Goal: Information Seeking & Learning: Learn about a topic

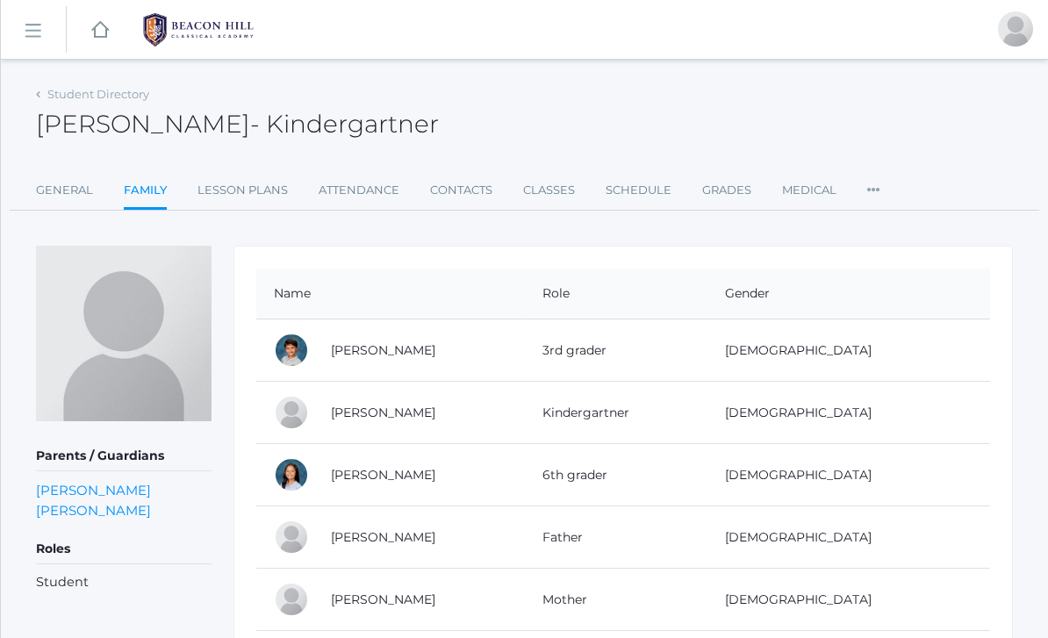
click at [617, 466] on td "6th grader" at bounding box center [616, 475] width 182 height 62
click at [400, 467] on link "[PERSON_NAME]" at bounding box center [383, 475] width 104 height 16
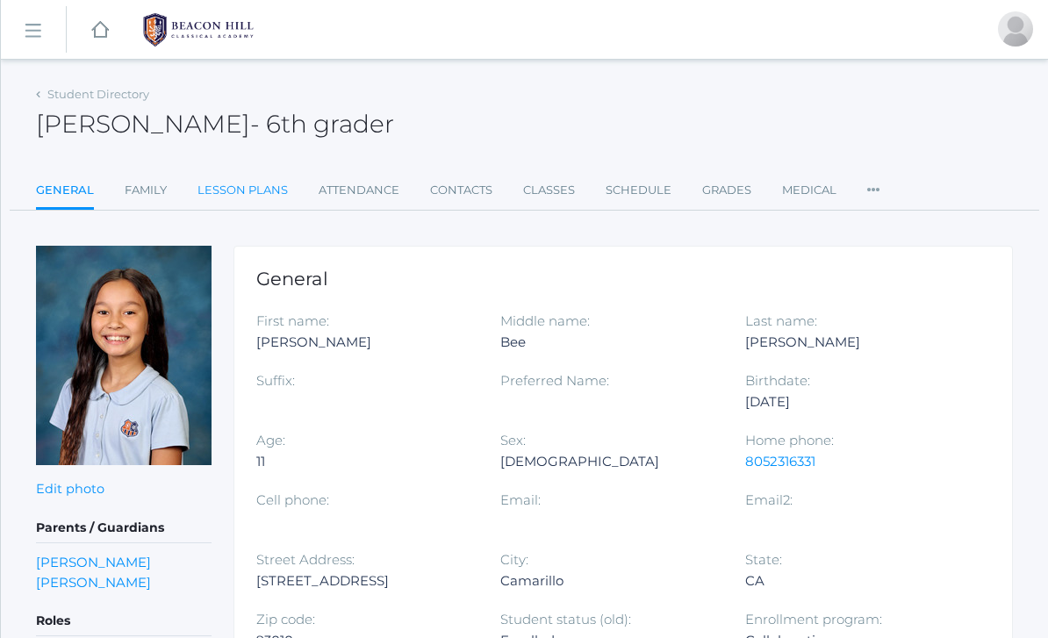
click at [269, 192] on link "Lesson Plans" at bounding box center [242, 190] width 90 height 35
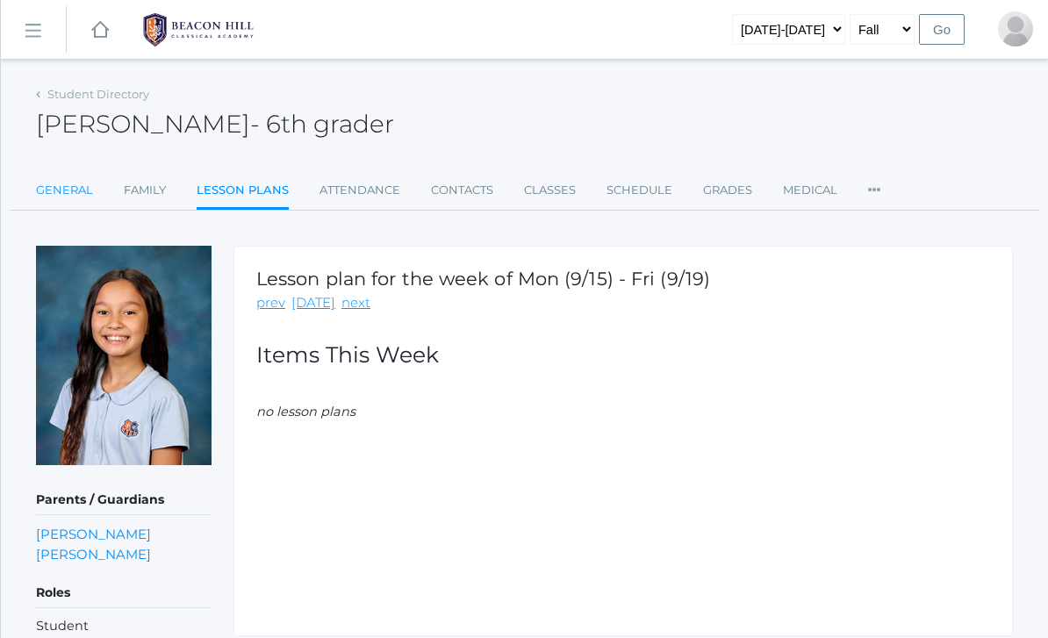
click at [68, 194] on link "General" at bounding box center [64, 190] width 57 height 35
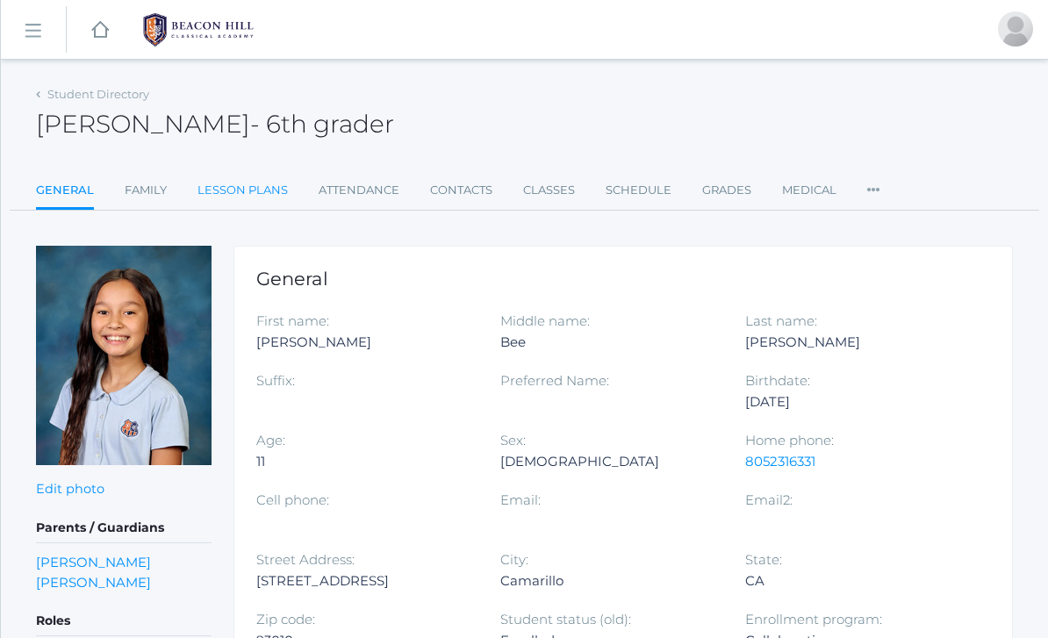
click at [249, 195] on link "Lesson Plans" at bounding box center [242, 190] width 90 height 35
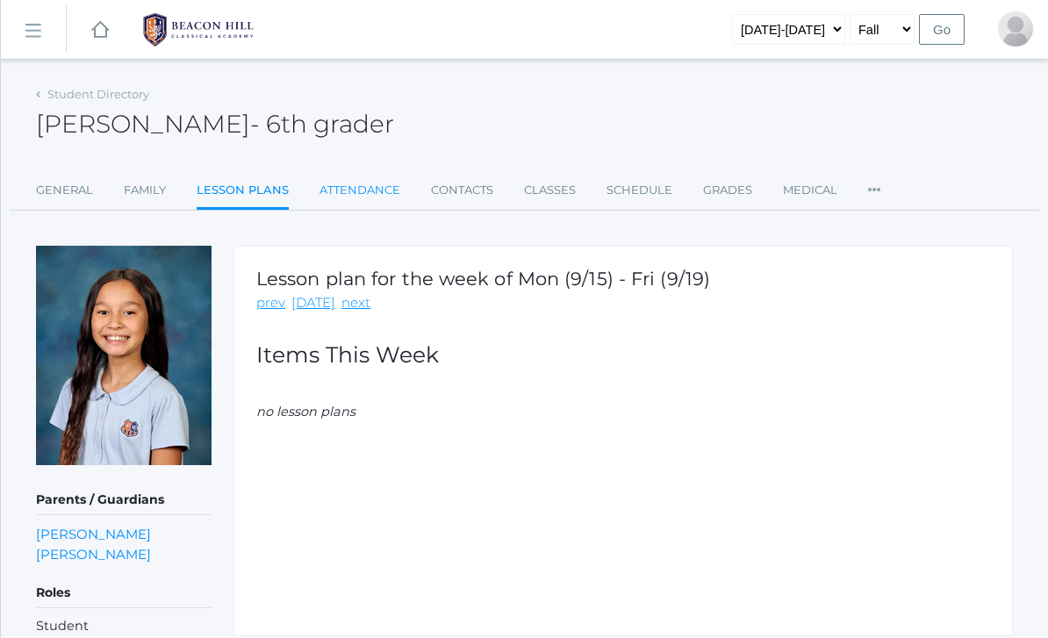
click at [375, 205] on link "Attendance" at bounding box center [359, 190] width 81 height 35
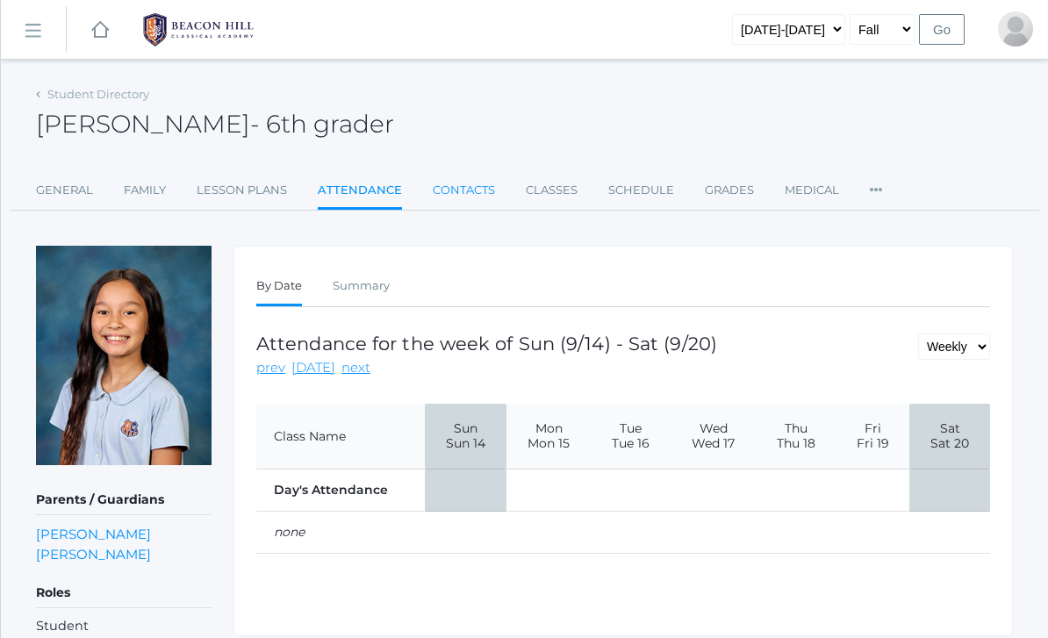
click at [459, 200] on link "Contacts" at bounding box center [464, 190] width 62 height 35
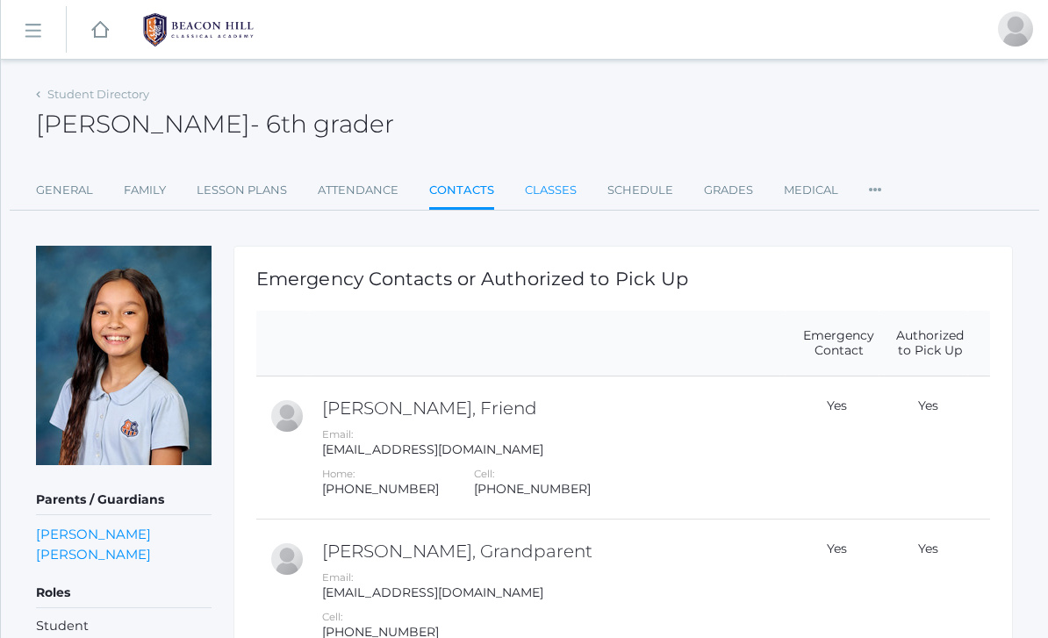
click at [563, 199] on link "Classes" at bounding box center [551, 190] width 52 height 35
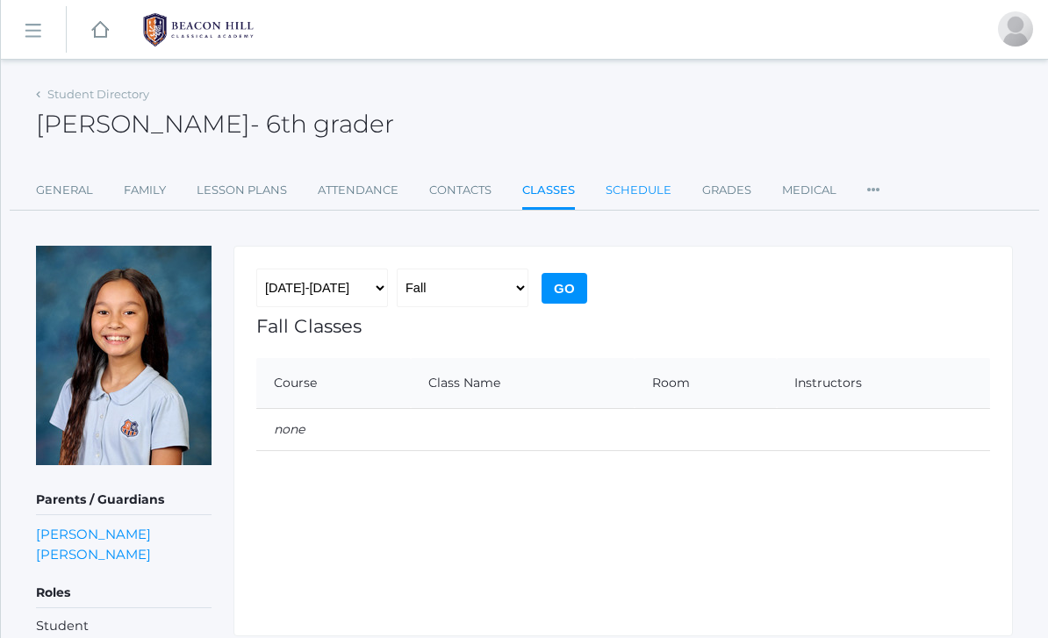
click at [651, 196] on link "Schedule" at bounding box center [638, 190] width 66 height 35
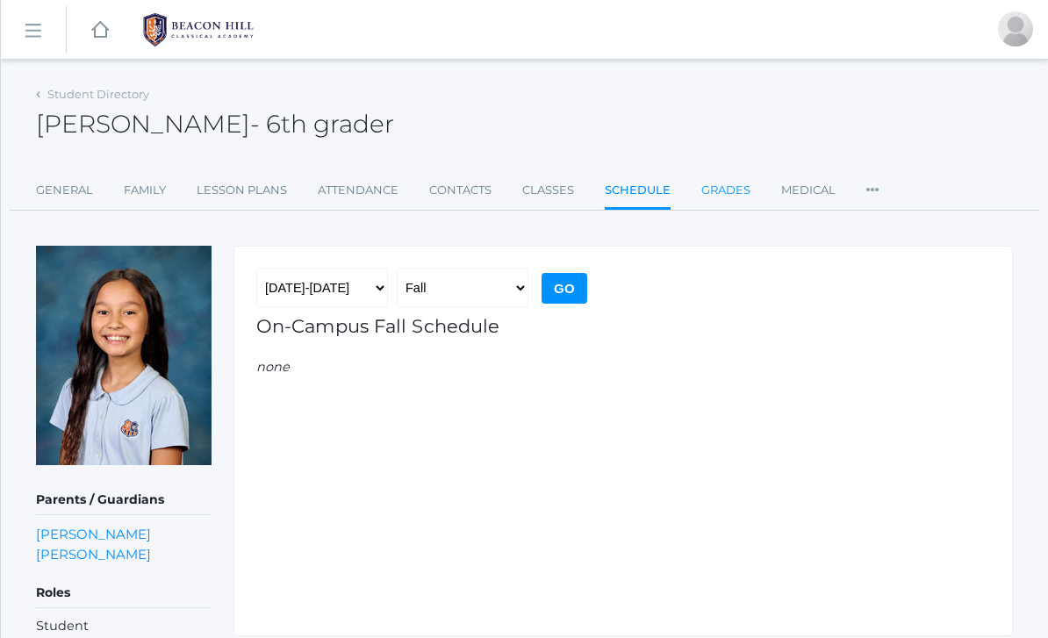
click at [726, 201] on link "Grades" at bounding box center [725, 190] width 49 height 35
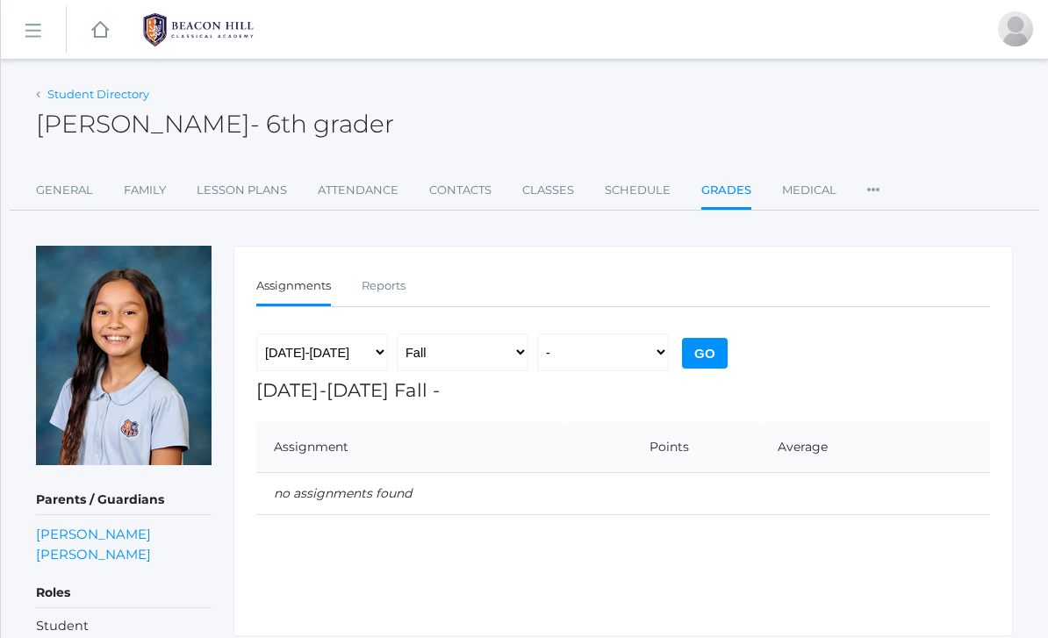
click at [76, 97] on link "Student Directory" at bounding box center [98, 94] width 102 height 14
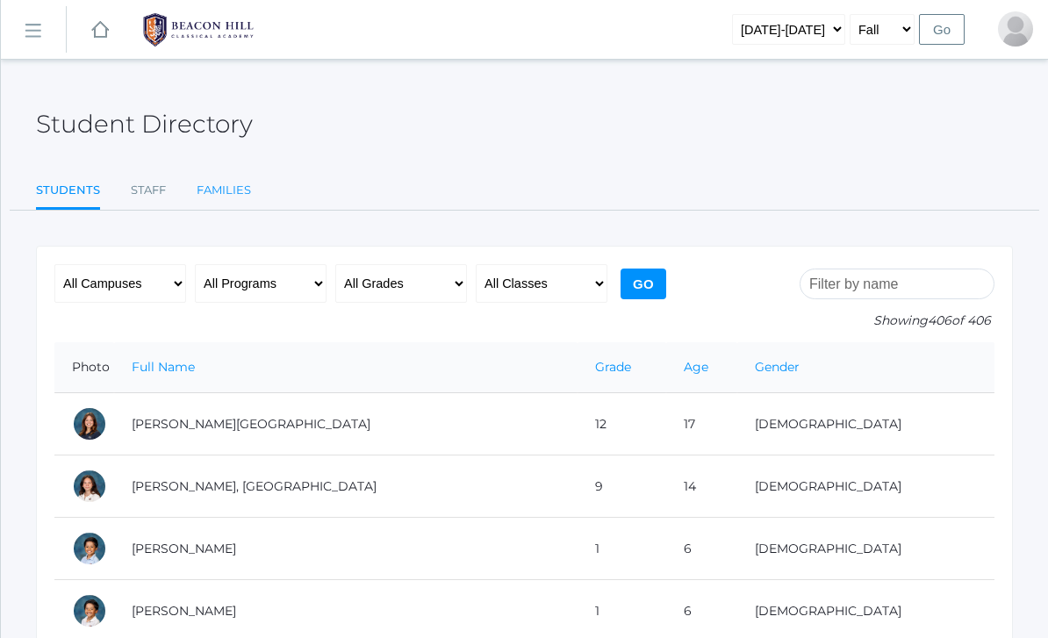
click at [223, 198] on link "Families" at bounding box center [224, 190] width 54 height 35
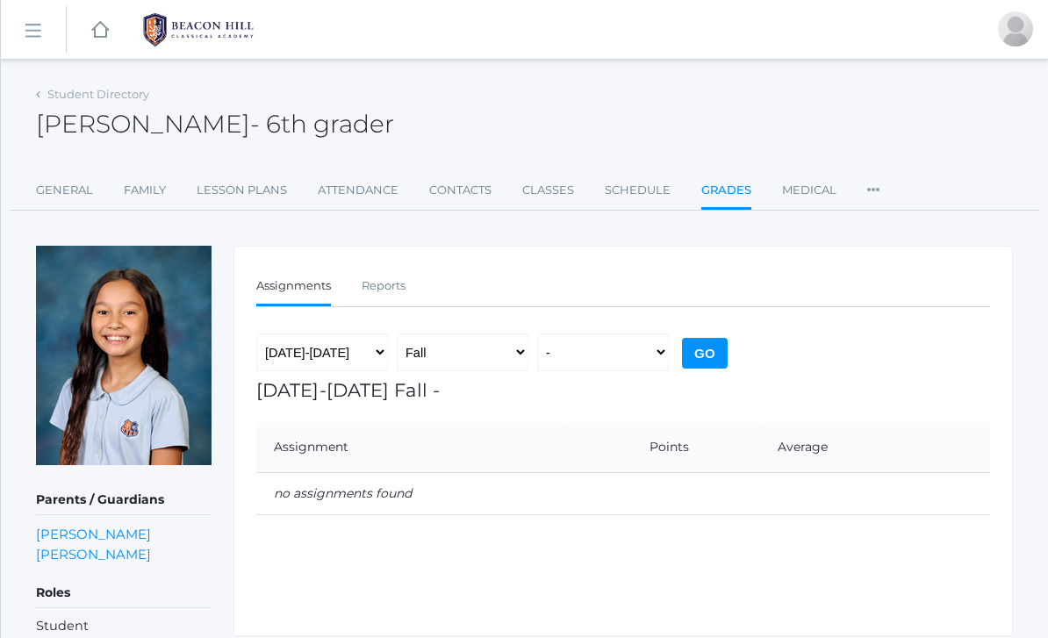
click at [302, 120] on span "- 6th grader" at bounding box center [322, 124] width 144 height 30
click at [154, 193] on link "Family" at bounding box center [145, 190] width 42 height 35
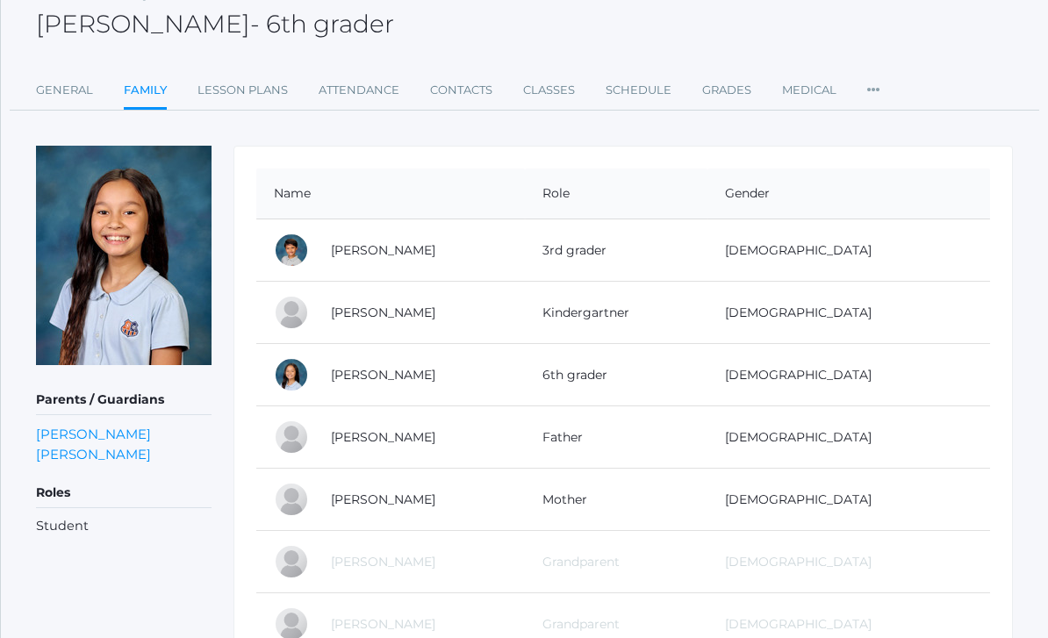
scroll to position [176, 0]
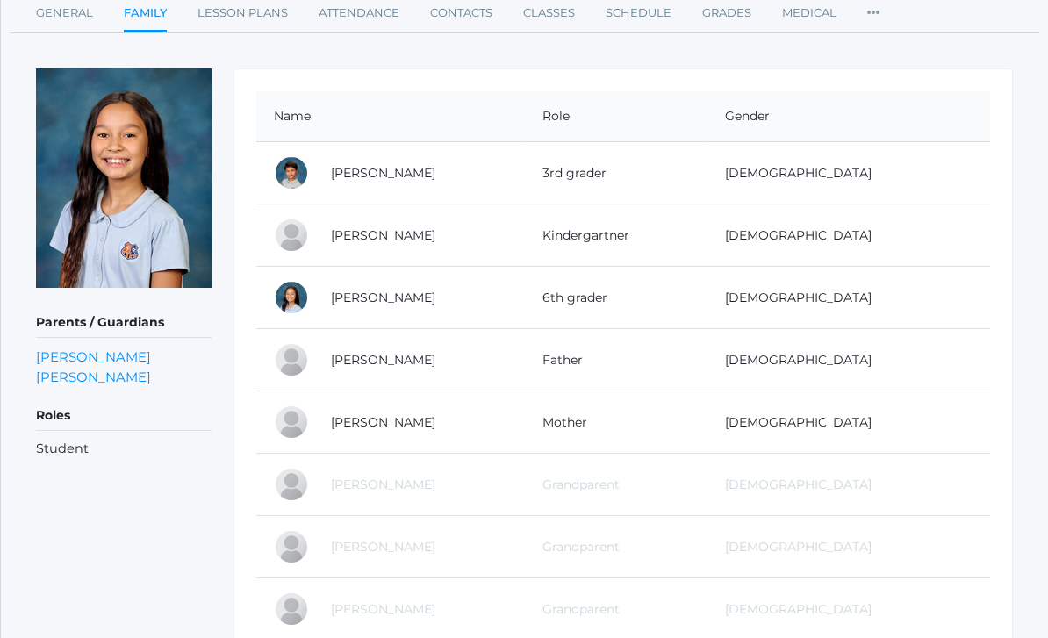
click at [495, 309] on td "[PERSON_NAME]" at bounding box center [418, 299] width 211 height 62
click at [357, 297] on link "[PERSON_NAME]" at bounding box center [383, 298] width 104 height 16
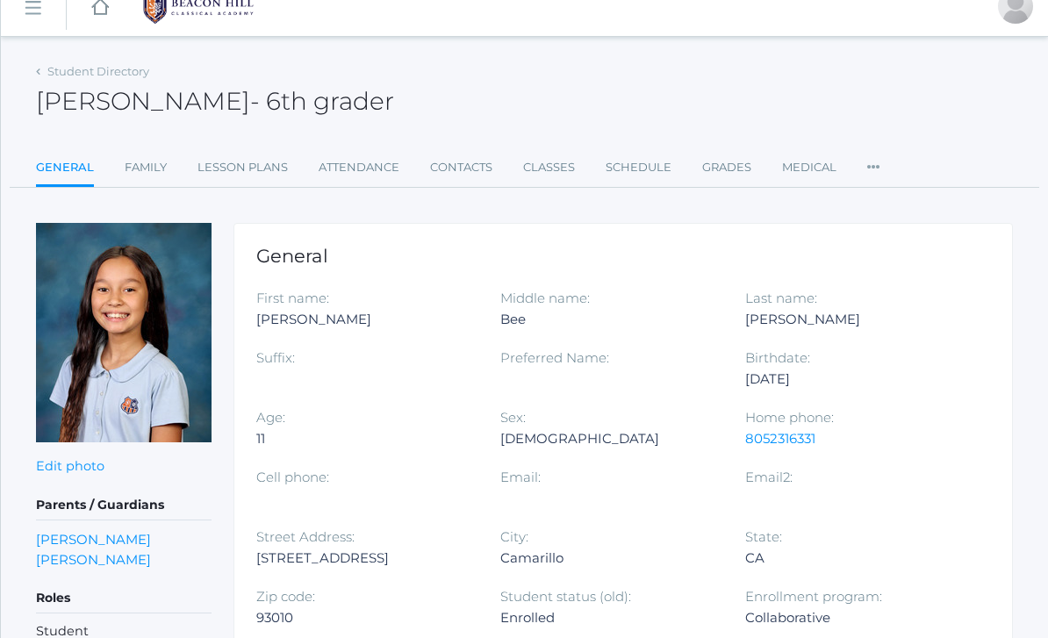
scroll to position [4, 0]
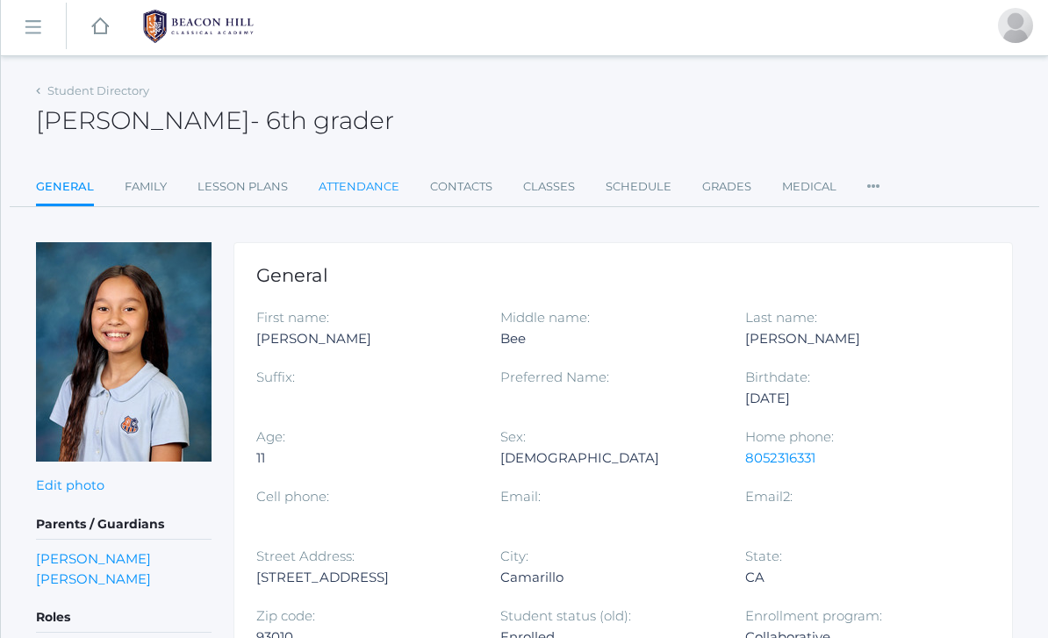
click at [367, 179] on link "Attendance" at bounding box center [358, 186] width 81 height 35
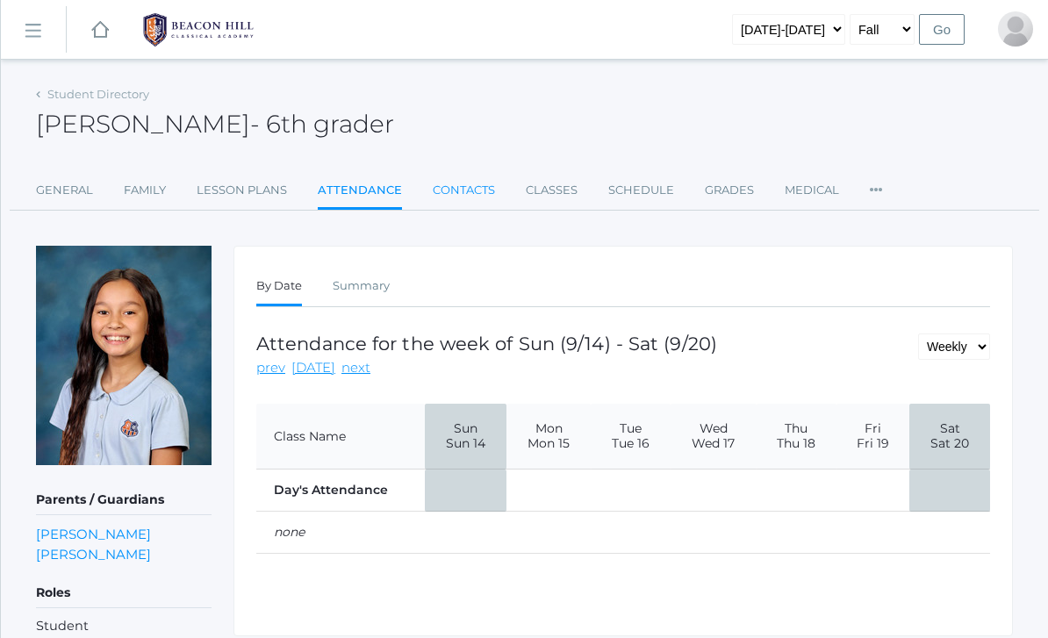
click at [465, 191] on link "Contacts" at bounding box center [464, 190] width 62 height 35
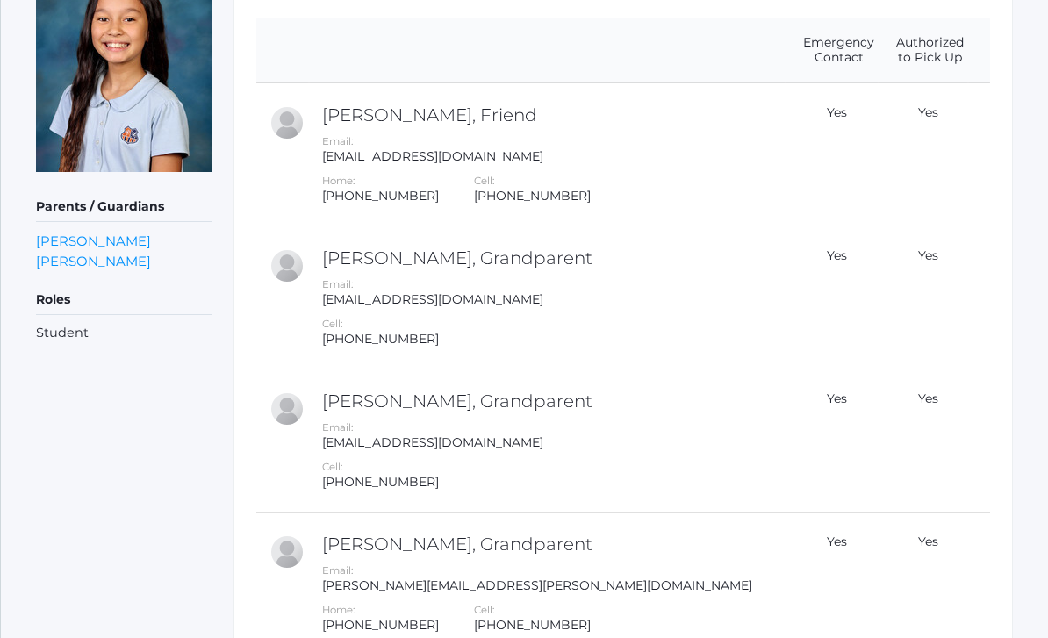
scroll to position [297, 0]
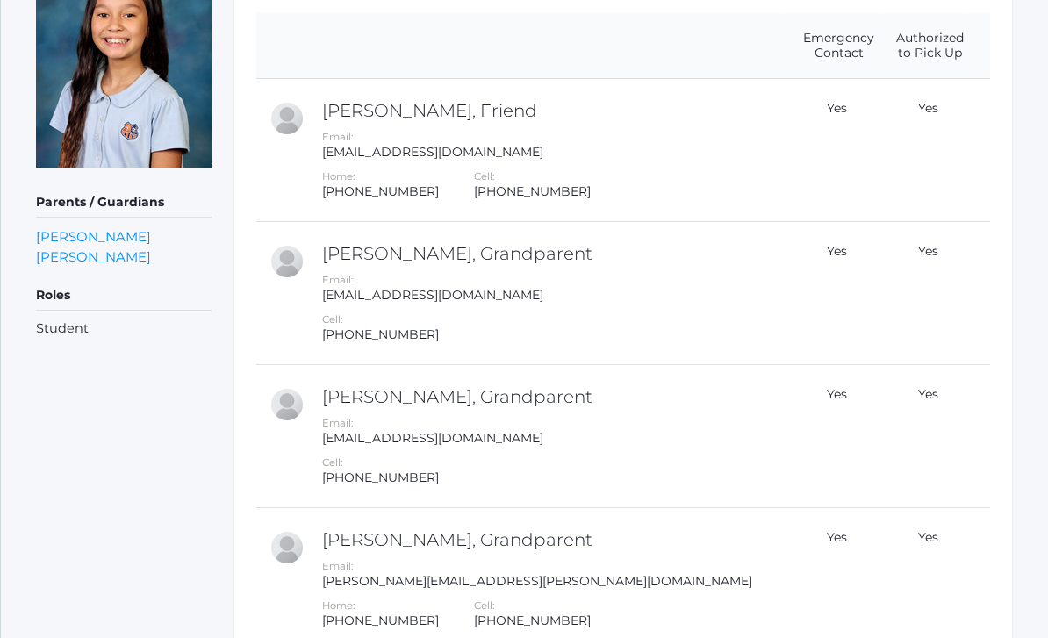
click at [146, 459] on div "Parents / Guardians [PERSON_NAME] [PERSON_NAME] Roles Student" at bounding box center [123, 552] width 175 height 1207
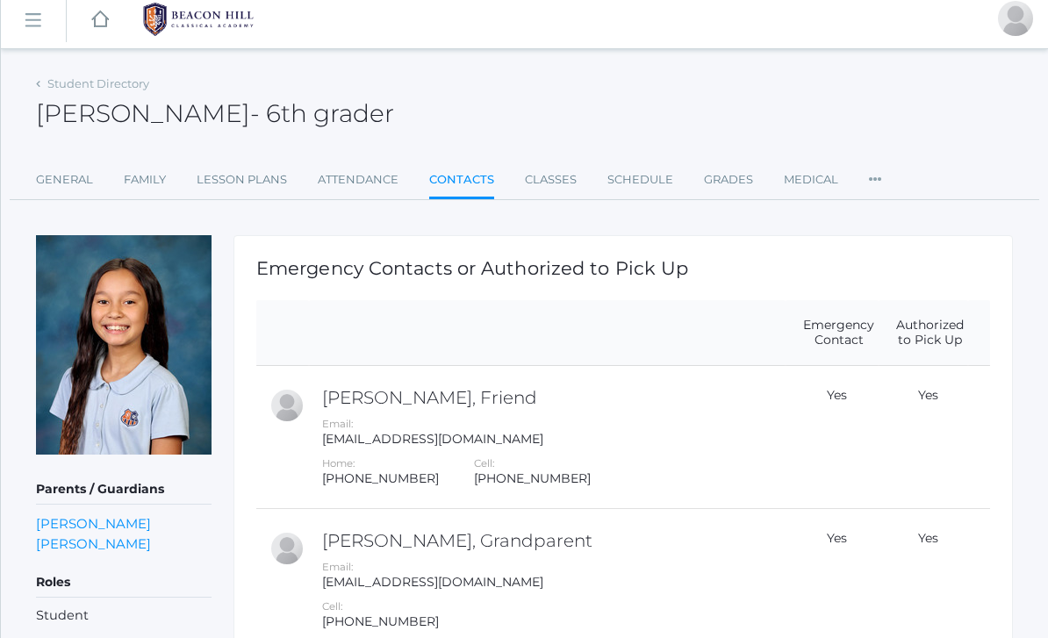
scroll to position [0, 0]
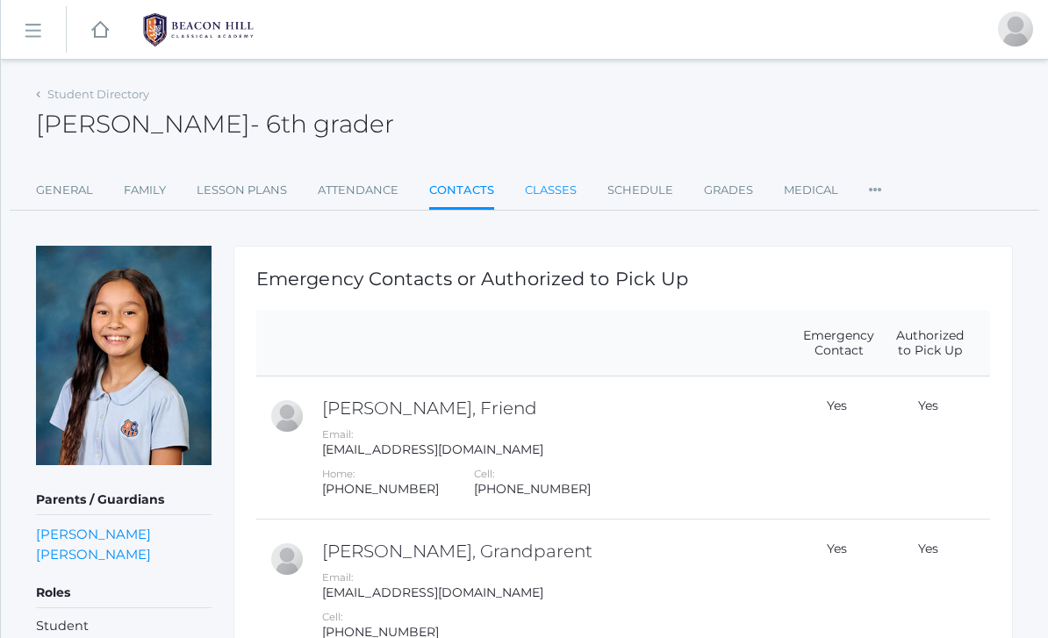
click at [558, 193] on link "Classes" at bounding box center [551, 190] width 52 height 35
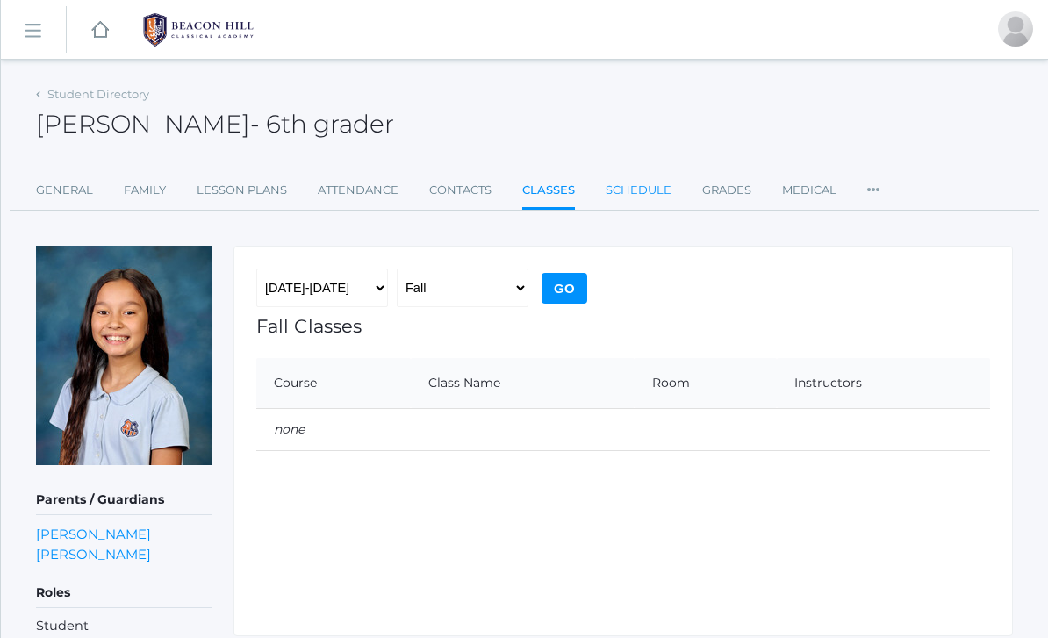
click at [644, 190] on link "Schedule" at bounding box center [638, 190] width 66 height 35
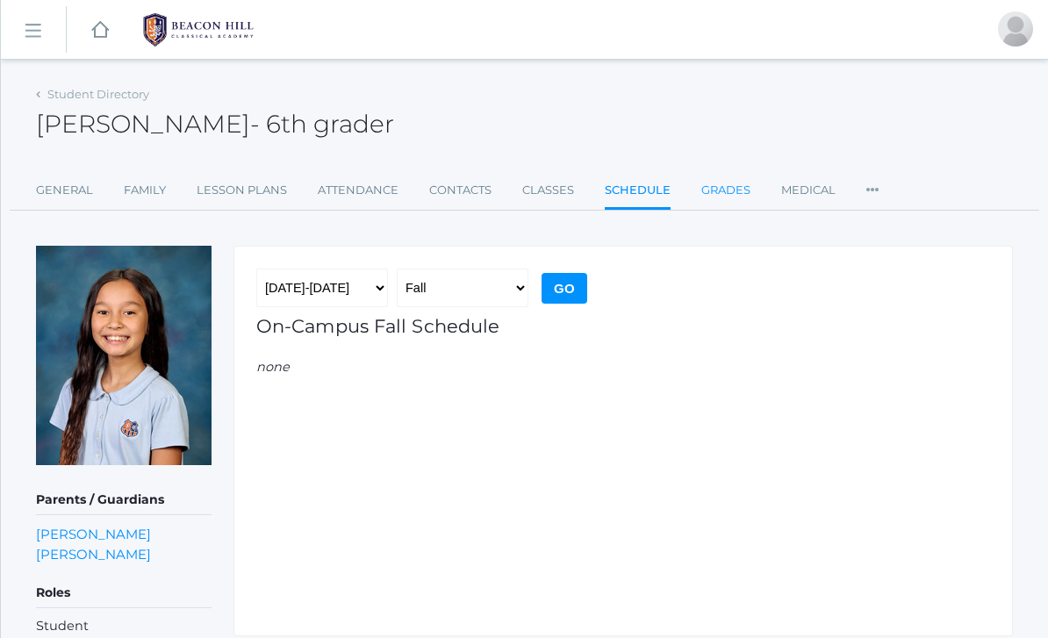
click at [720, 190] on link "Grades" at bounding box center [725, 190] width 49 height 35
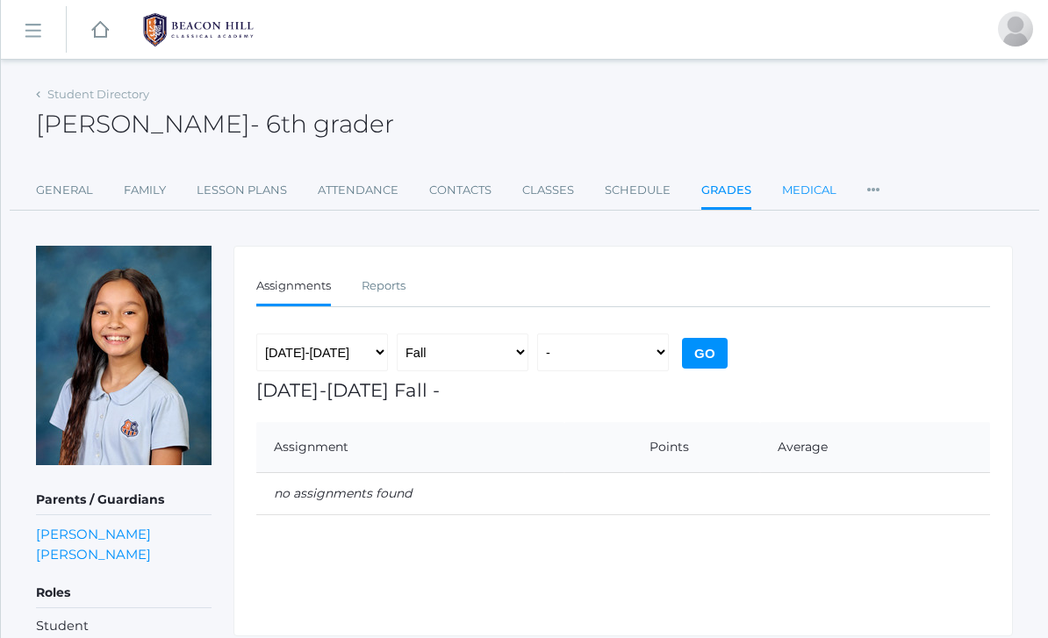
click at [814, 192] on link "Medical" at bounding box center [809, 190] width 54 height 35
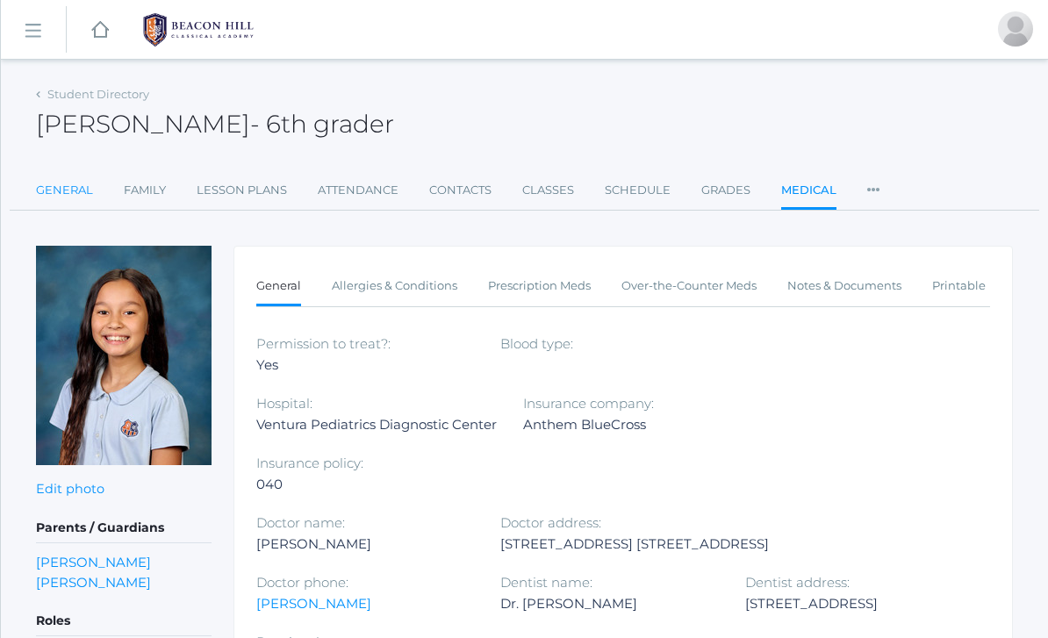
click at [75, 200] on link "General" at bounding box center [64, 190] width 57 height 35
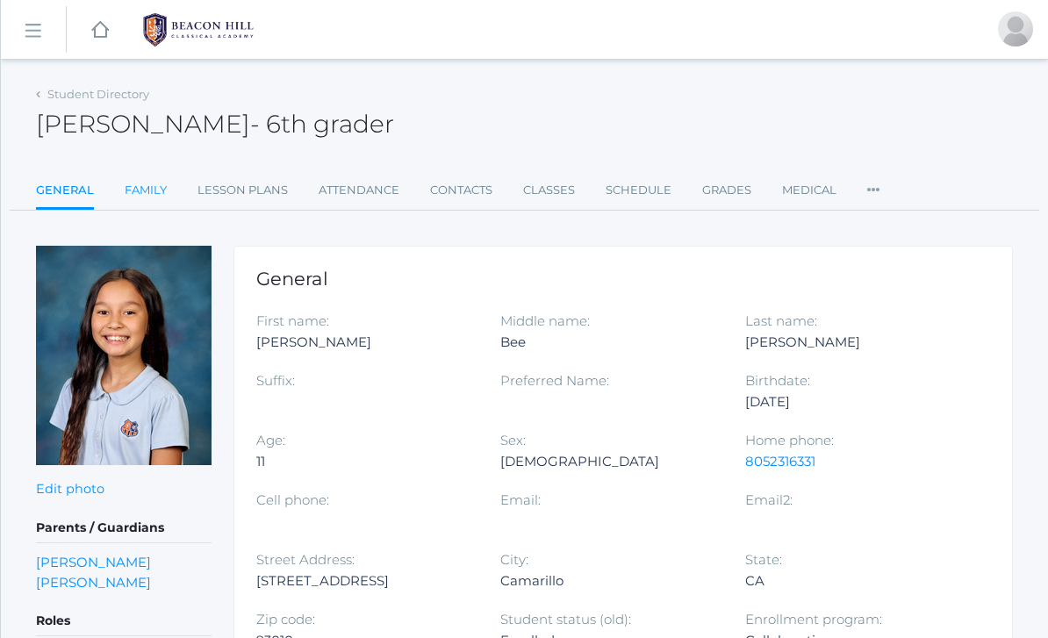
click at [145, 204] on link "Family" at bounding box center [146, 190] width 42 height 35
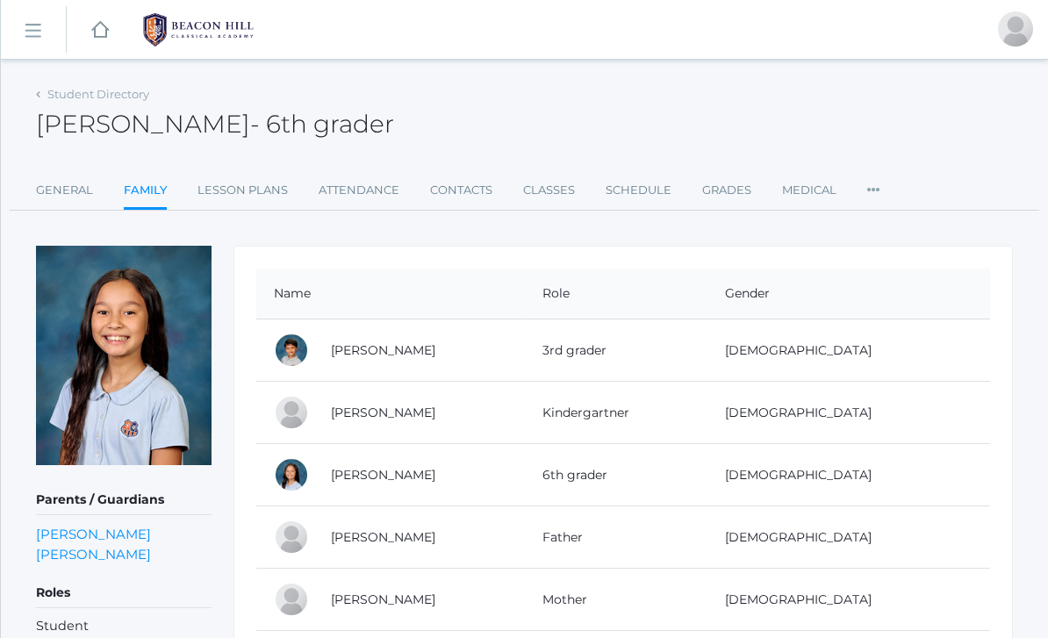
click at [617, 360] on td "3rd grader" at bounding box center [616, 350] width 182 height 62
click at [433, 339] on td "[PERSON_NAME]" at bounding box center [418, 350] width 211 height 62
click at [376, 355] on link "[PERSON_NAME]" at bounding box center [383, 350] width 104 height 16
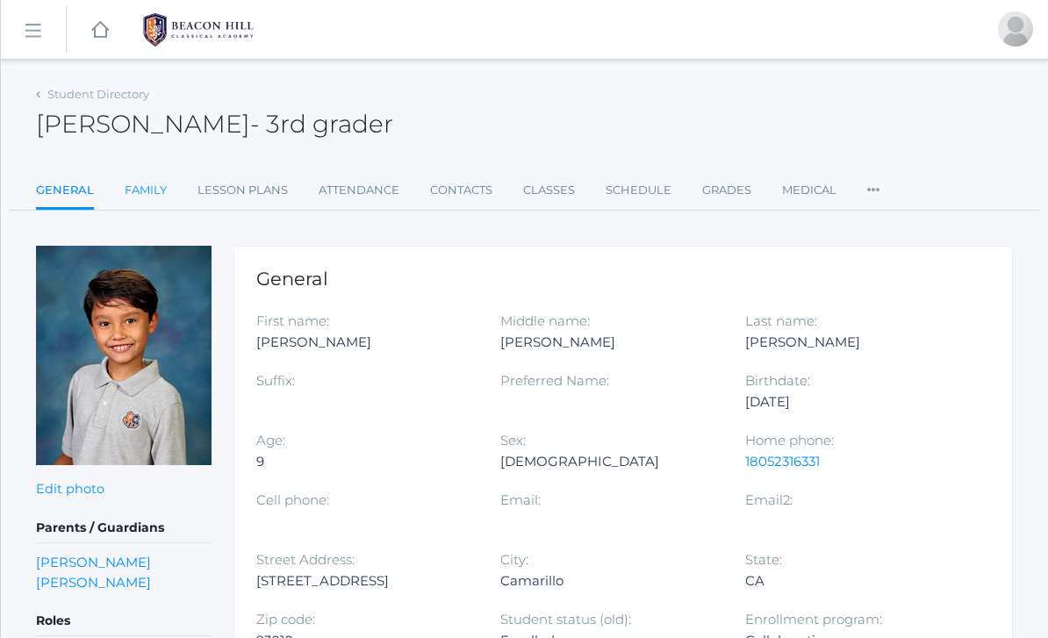
click at [157, 191] on link "Family" at bounding box center [146, 190] width 42 height 35
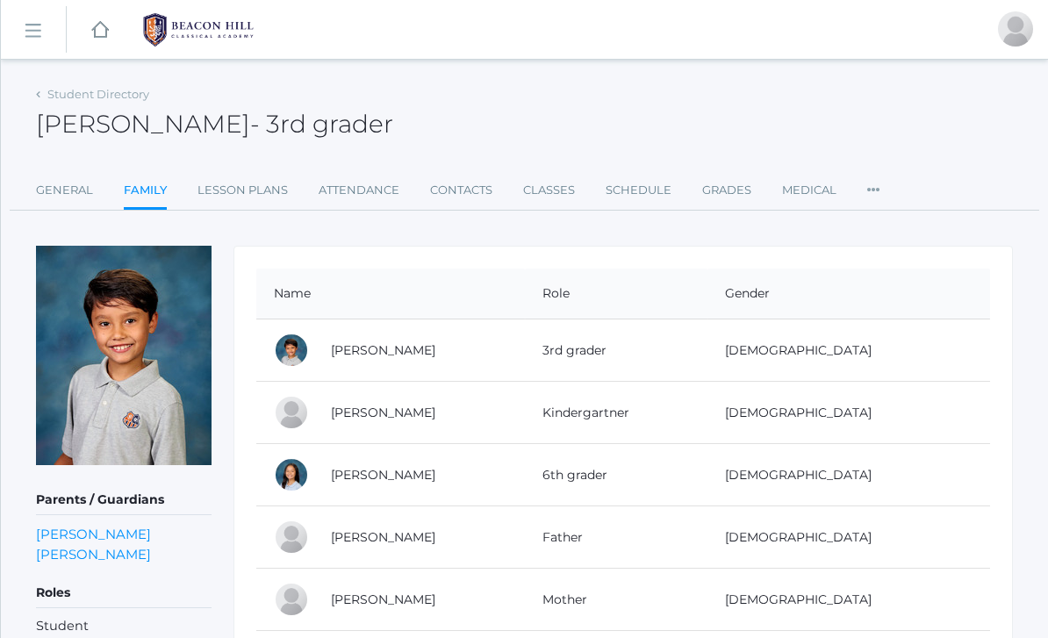
click at [525, 416] on td "[PERSON_NAME]" at bounding box center [418, 413] width 211 height 62
click at [344, 418] on link "[PERSON_NAME]" at bounding box center [383, 412] width 104 height 16
click at [368, 415] on link "[PERSON_NAME]" at bounding box center [383, 412] width 104 height 16
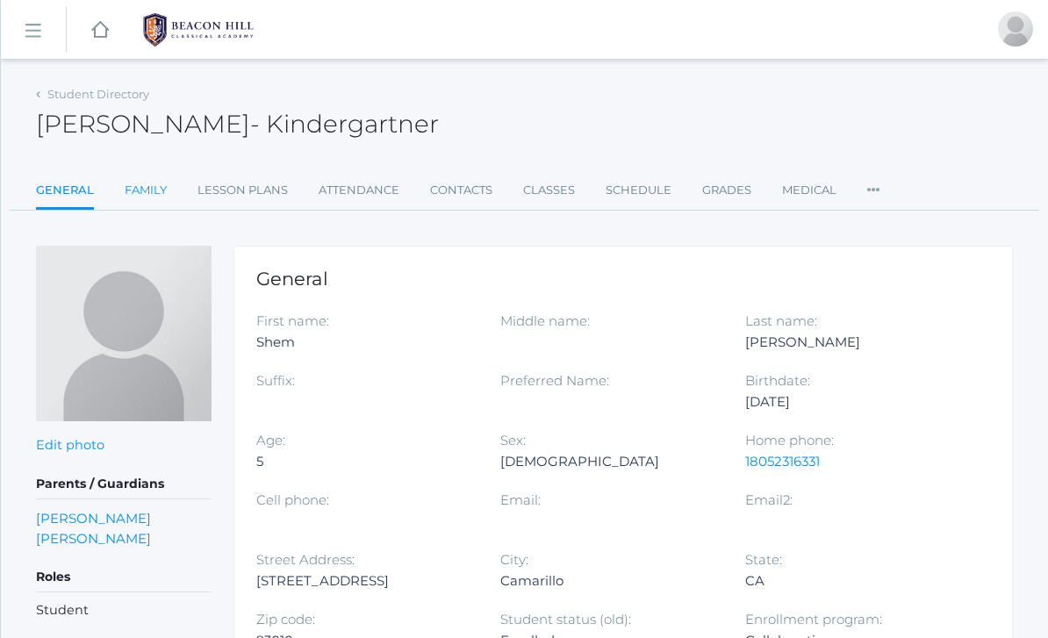
click at [153, 178] on link "Family" at bounding box center [146, 190] width 42 height 35
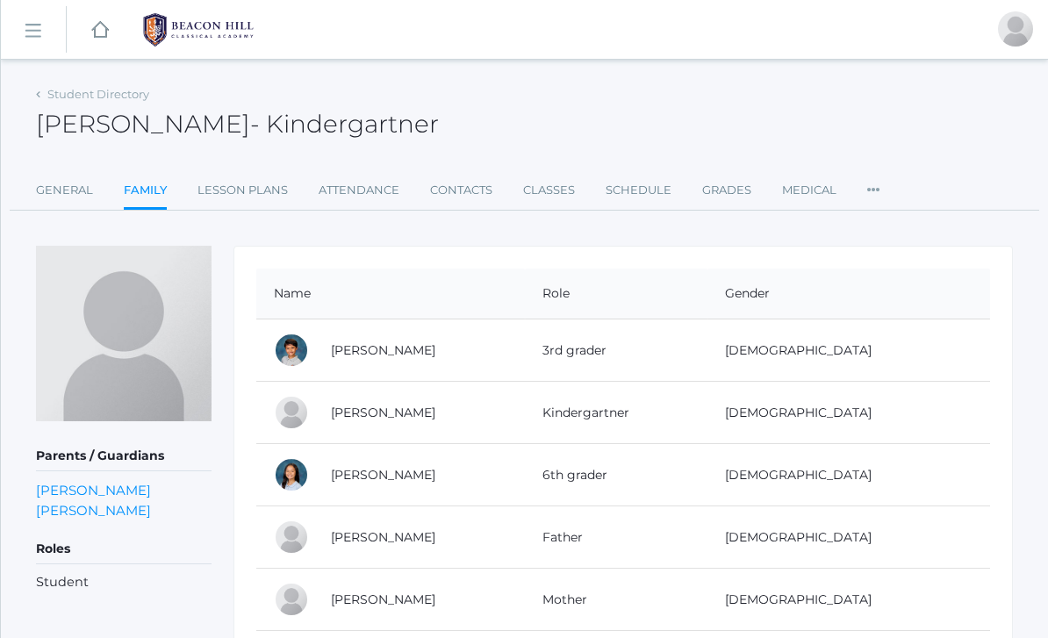
click at [525, 483] on td "[PERSON_NAME]" at bounding box center [418, 475] width 211 height 62
click at [612, 486] on td "6th grader" at bounding box center [616, 475] width 182 height 62
click at [609, 472] on td "6th grader" at bounding box center [616, 475] width 182 height 62
click at [372, 476] on link "[PERSON_NAME]" at bounding box center [383, 475] width 104 height 16
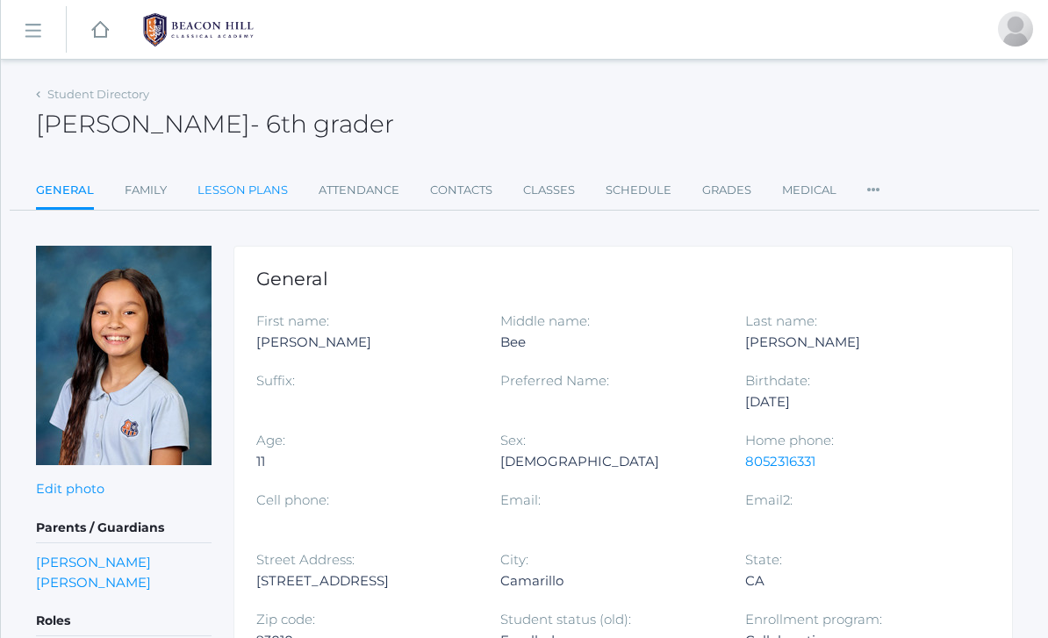
click at [284, 183] on link "Lesson Plans" at bounding box center [242, 190] width 90 height 35
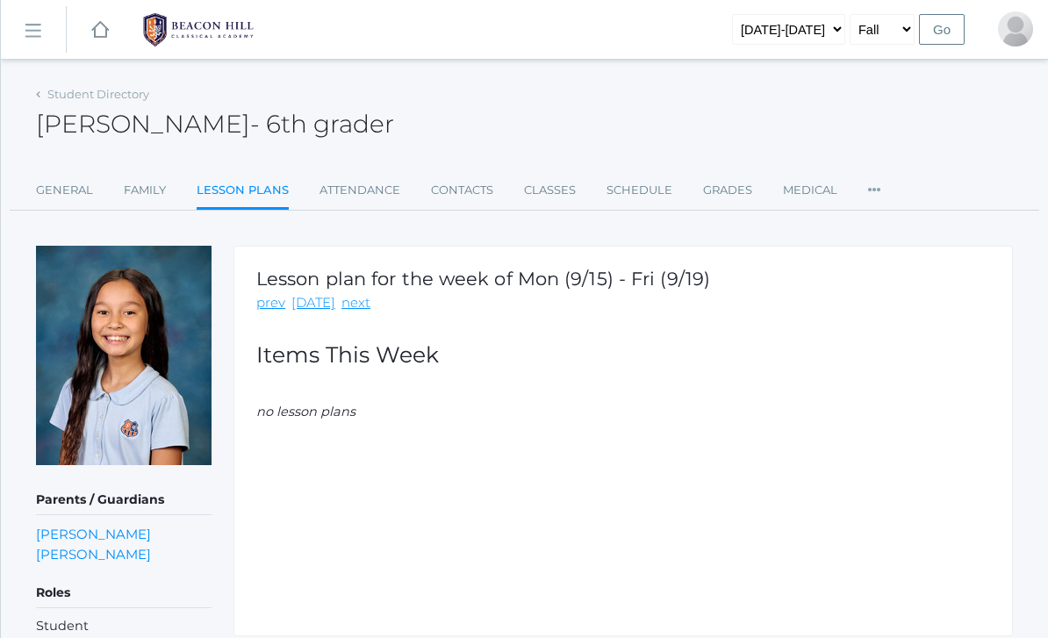
click at [497, 447] on div "Lesson plan for the week of Mon (9/15) - Fri (9/19) prev [DATE] next Items This…" at bounding box center [622, 441] width 779 height 390
click at [481, 451] on div "Lesson plan for the week of Mon (9/15) - Fri (9/19) prev [DATE] next Items This…" at bounding box center [622, 441] width 779 height 390
click at [477, 436] on div "Lesson plan for the week of Mon (9/15) - Fri (9/19) prev [DATE] next Items This…" at bounding box center [622, 441] width 779 height 390
click at [341, 297] on link "next" at bounding box center [355, 303] width 29 height 20
click at [298, 310] on link "[DATE]" at bounding box center [313, 303] width 44 height 20
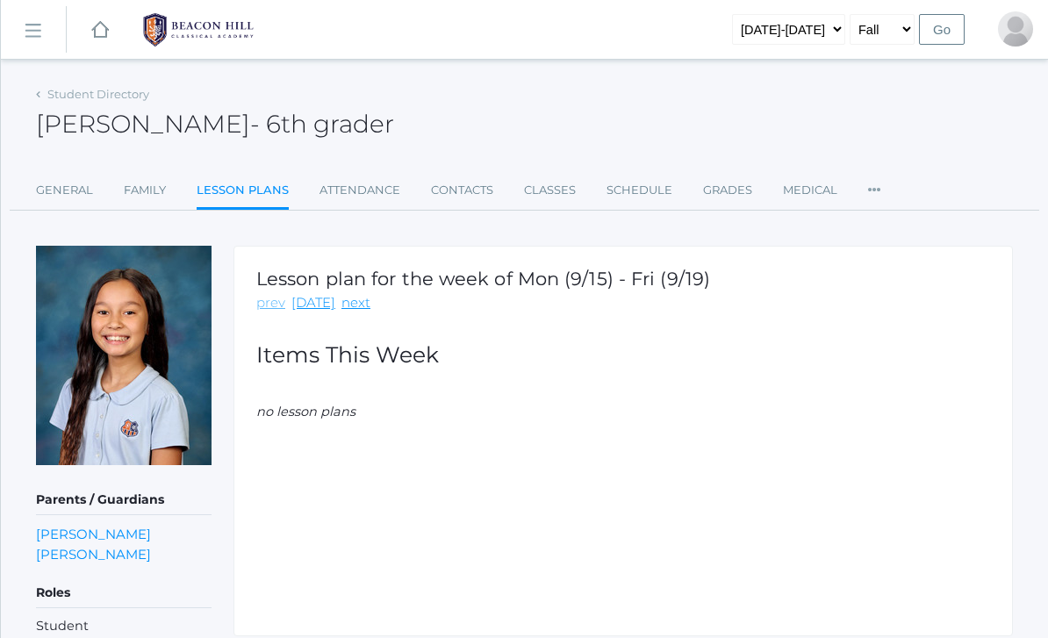
click at [270, 310] on link "prev" at bounding box center [270, 303] width 29 height 20
click at [280, 304] on link "prev" at bounding box center [270, 303] width 29 height 20
click at [303, 308] on link "[DATE]" at bounding box center [313, 303] width 44 height 20
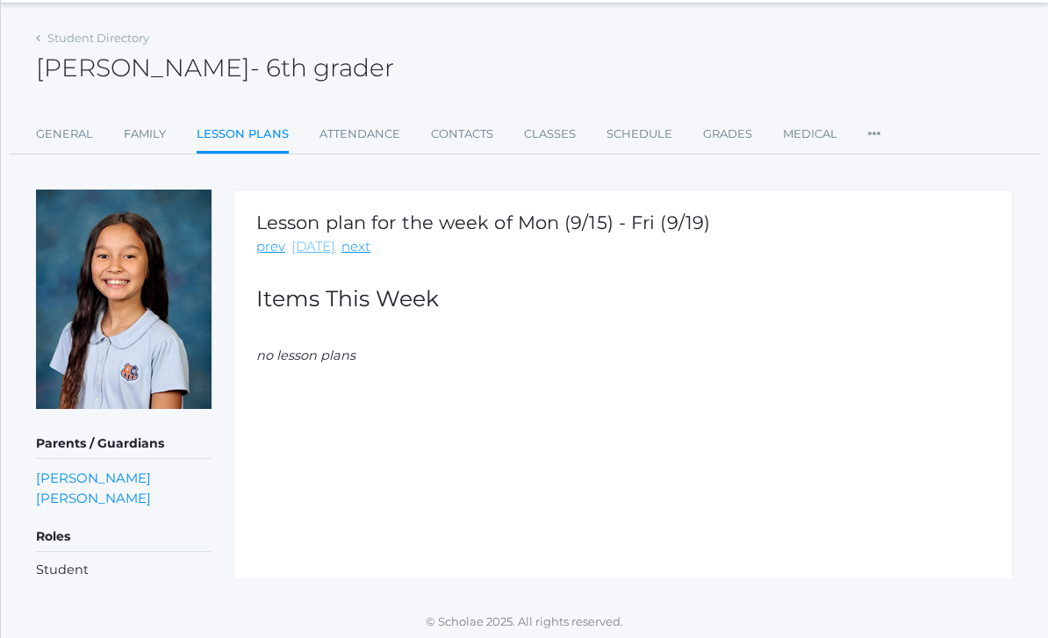
click at [309, 253] on link "[DATE]" at bounding box center [313, 247] width 44 height 20
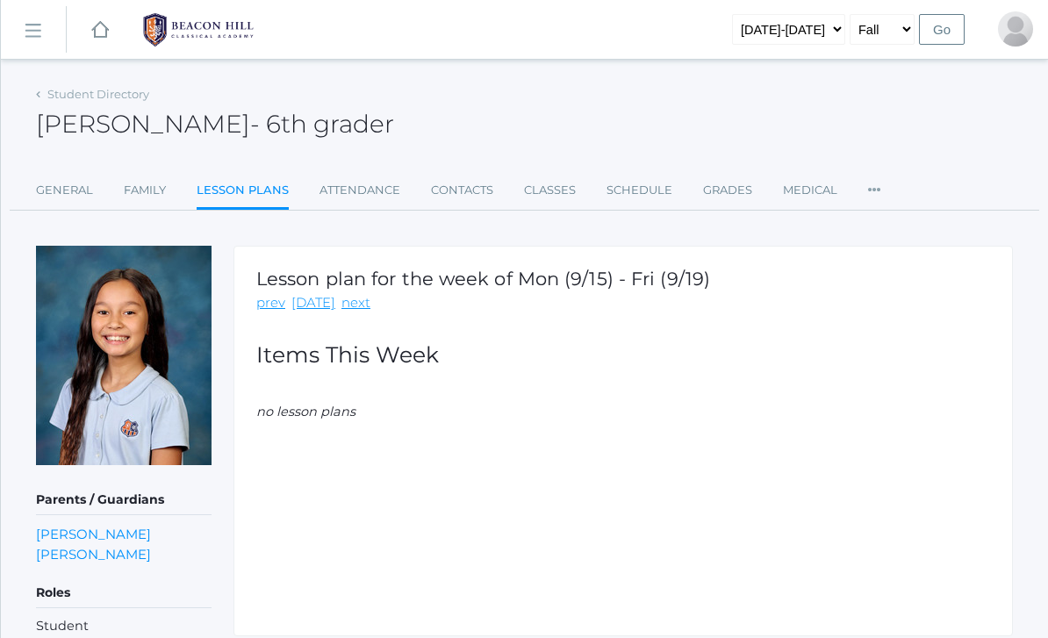
click at [386, 422] on div "Lesson plan for the week of Mon (9/15) - Fri (9/19) prev [DATE] next Items This…" at bounding box center [622, 441] width 779 height 390
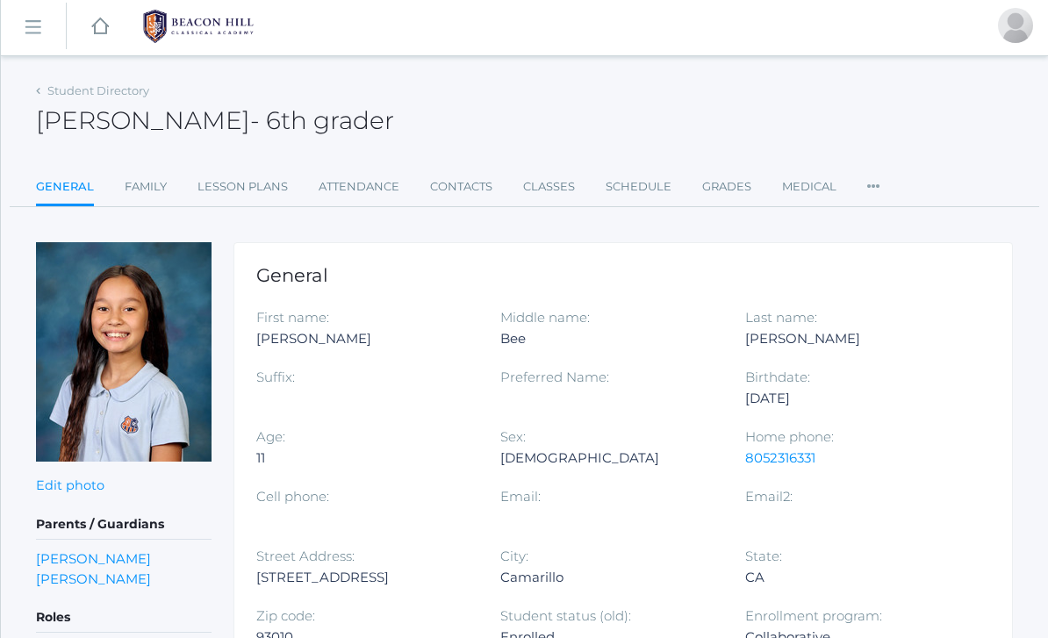
scroll to position [177, 0]
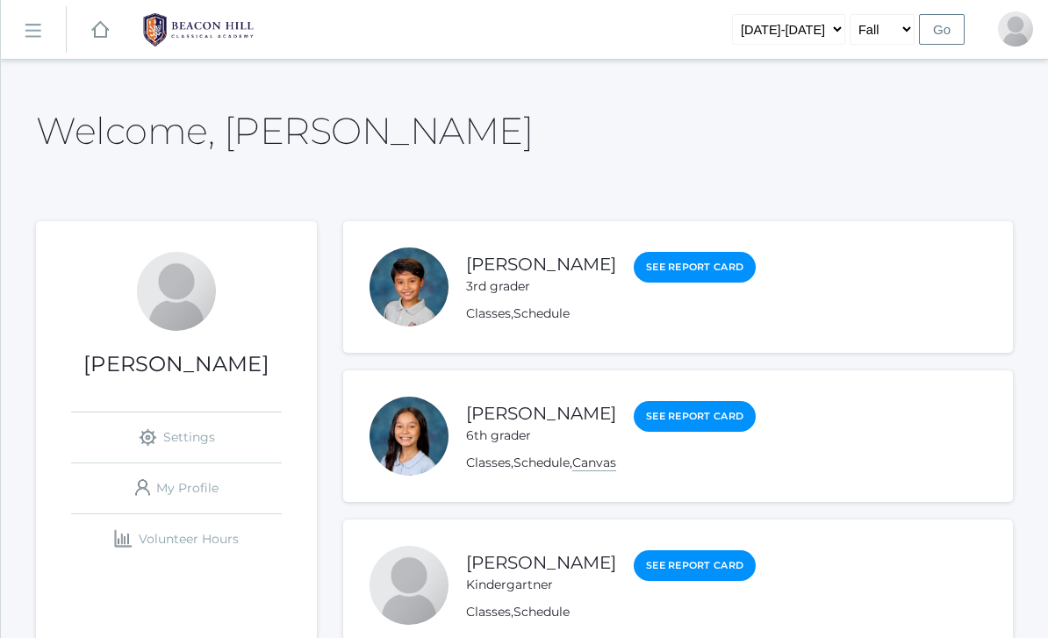
click at [600, 469] on link "Canvas" at bounding box center [594, 462] width 44 height 17
click at [608, 460] on link "Canvas" at bounding box center [594, 462] width 44 height 17
click at [610, 460] on link "Canvas" at bounding box center [594, 462] width 44 height 17
